Goal: Obtain resource: Download file/media

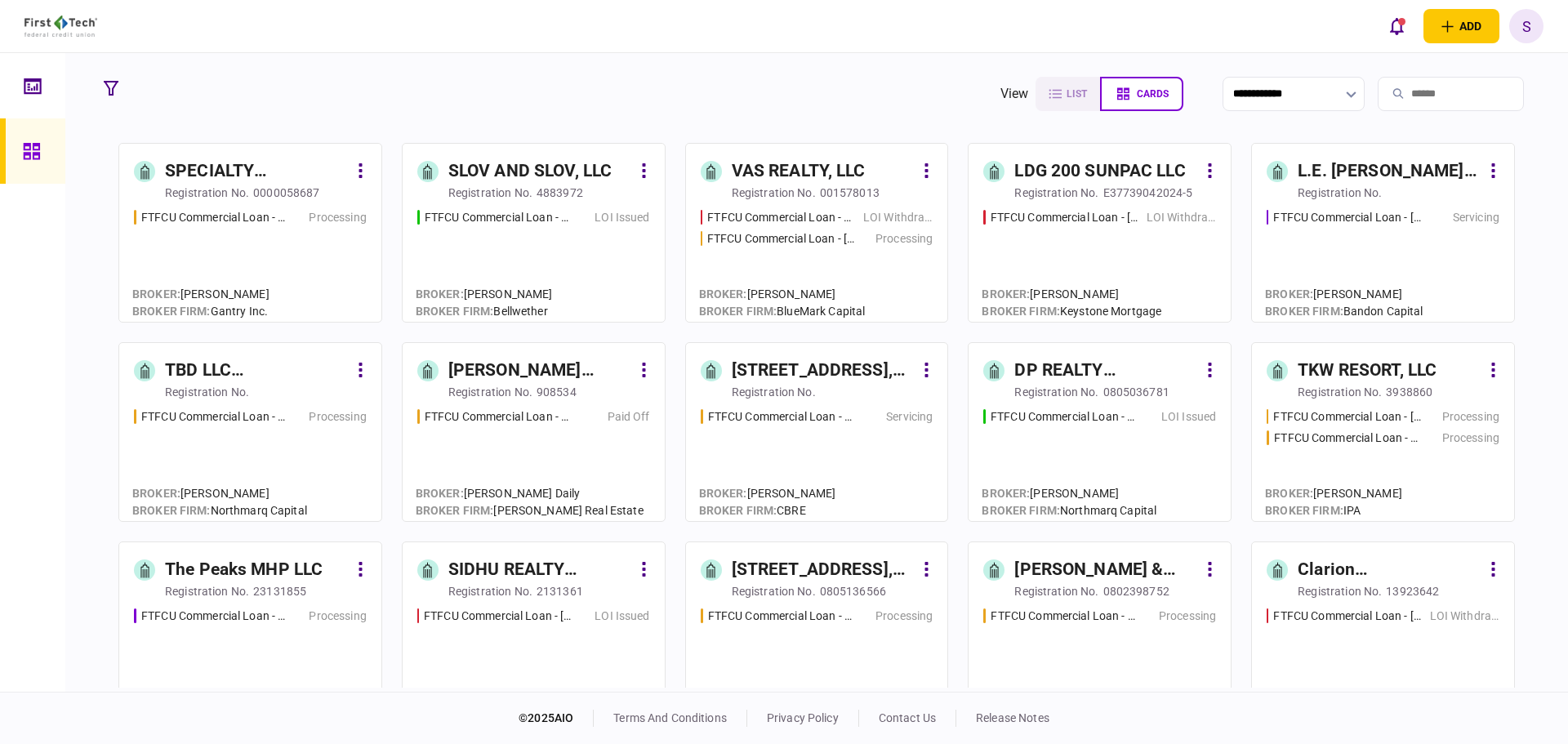
click at [504, 257] on div "FTFCU Commercial Loan - [STREET_ADDRESS] LOI Issued" at bounding box center [533, 258] width 233 height 99
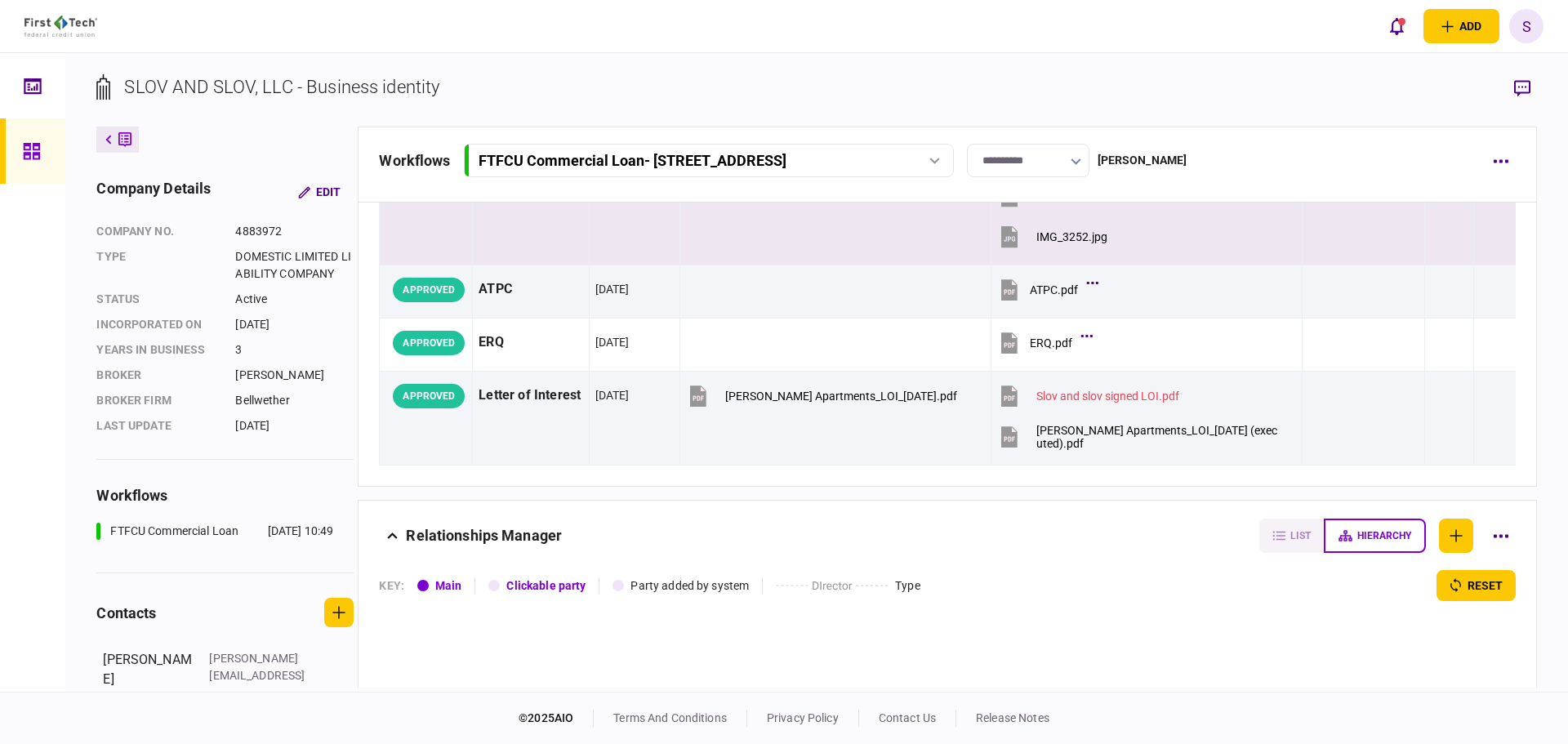
scroll to position [571, 0]
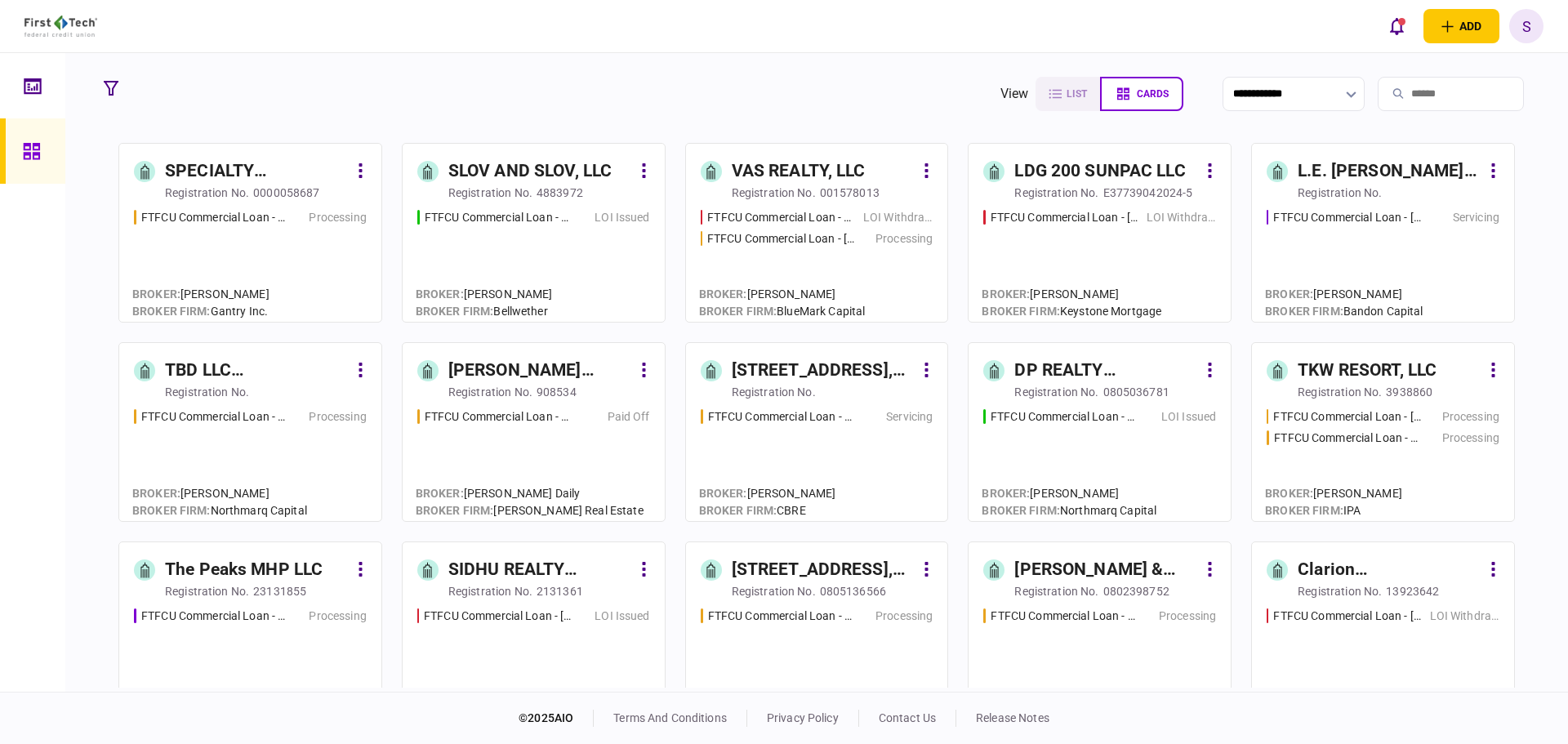
click at [569, 228] on div "FTFCU Commercial Loan - [STREET_ADDRESS] LOI Issued" at bounding box center [533, 258] width 233 height 99
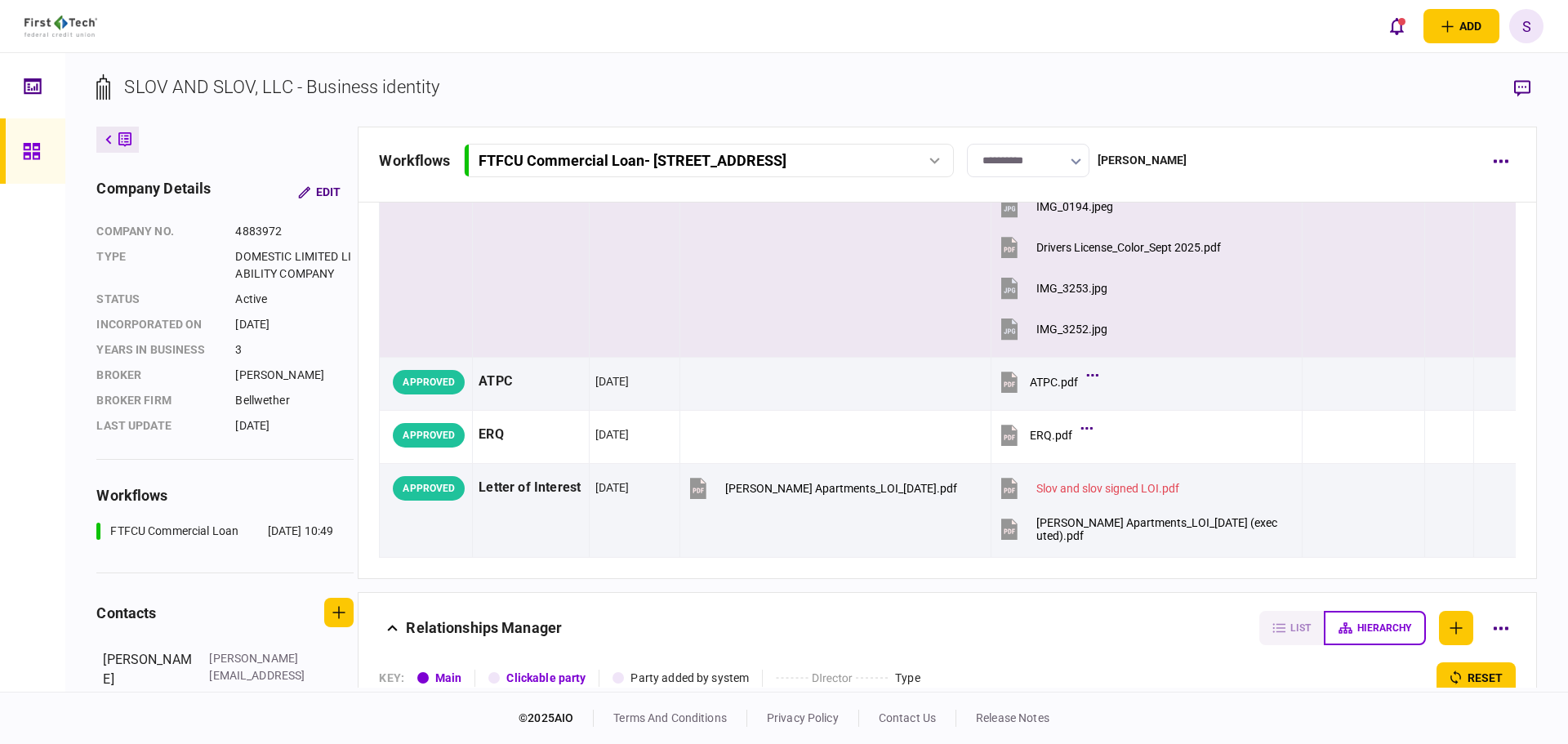
scroll to position [490, 0]
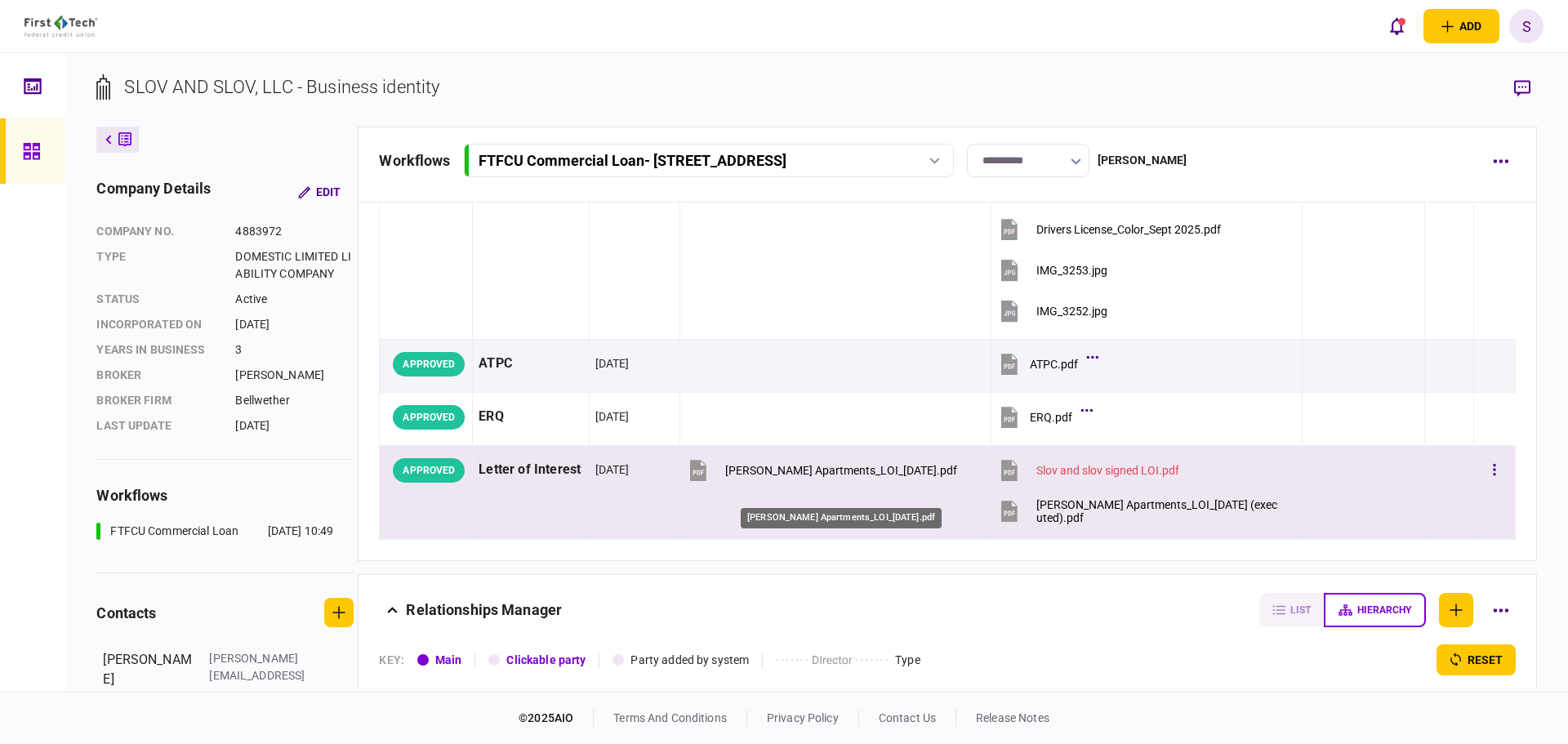
click at [854, 477] on div "[PERSON_NAME] Apartments_LOI_[DATE].pdf" at bounding box center [841, 471] width 232 height 13
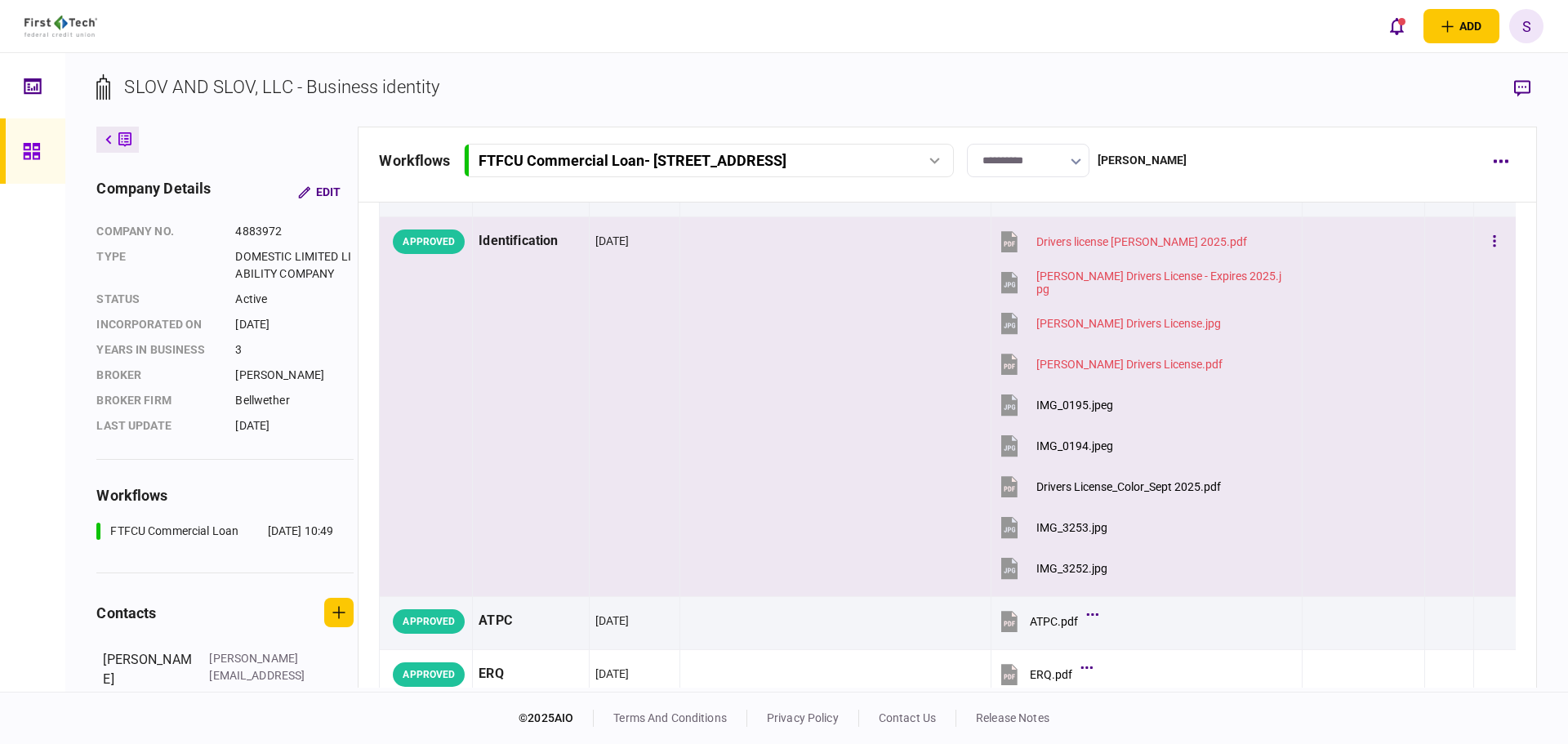
scroll to position [0, 0]
